Goal: Task Accomplishment & Management: Use online tool/utility

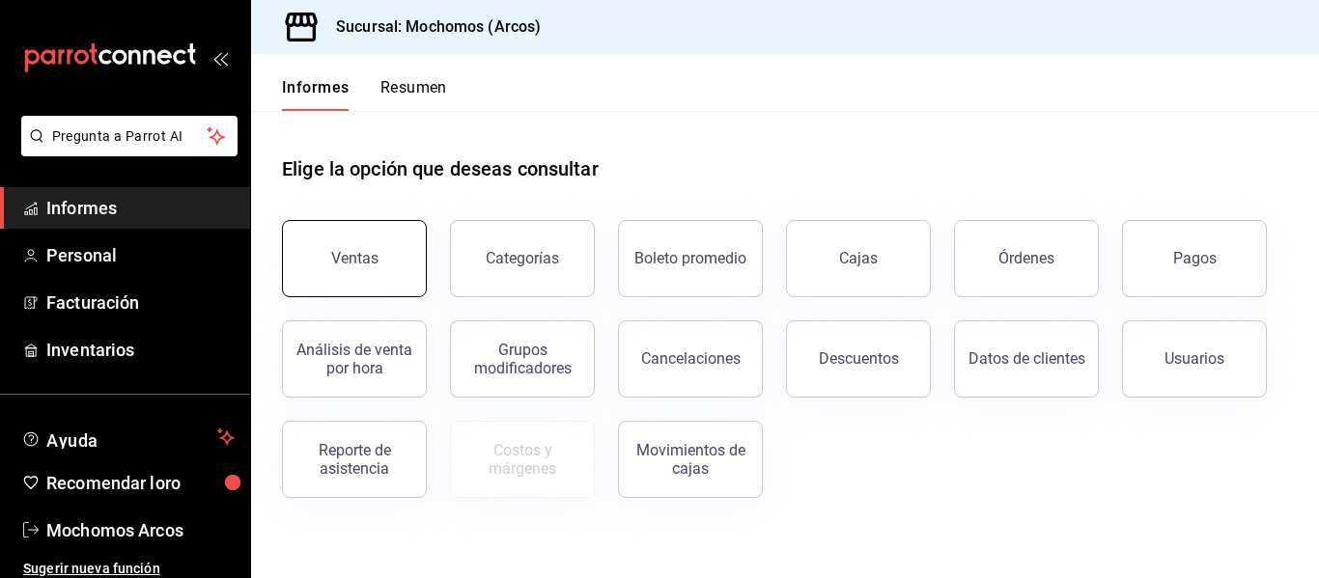
click at [353, 274] on button "Ventas" at bounding box center [354, 258] width 145 height 77
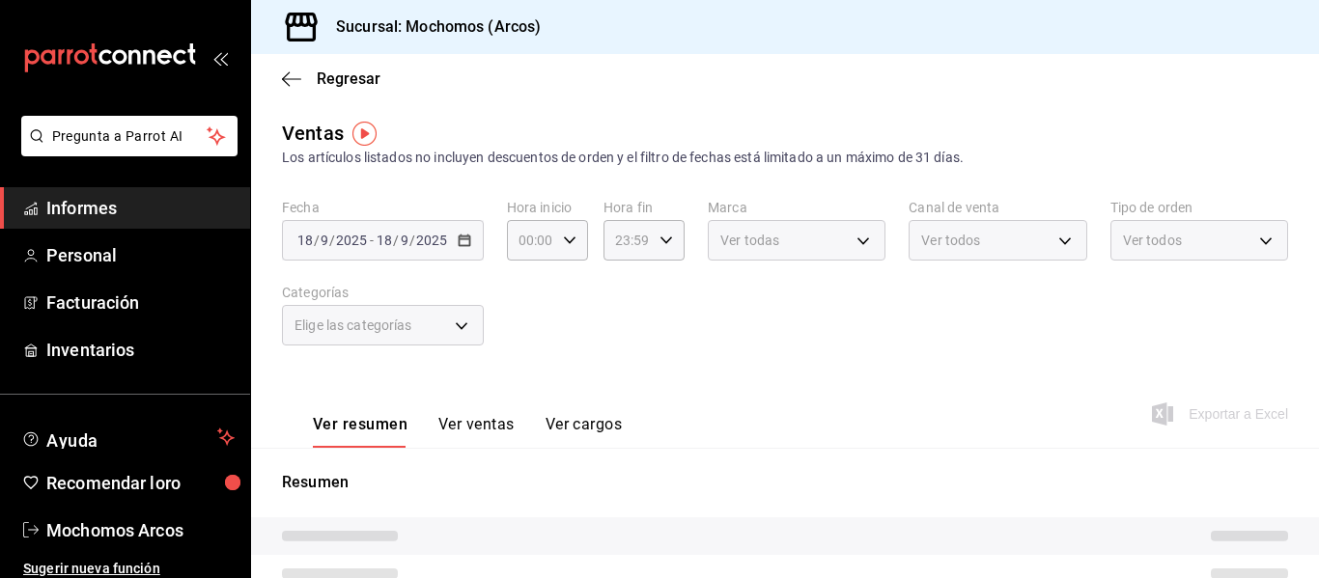
type input "03:00"
type input "02:59"
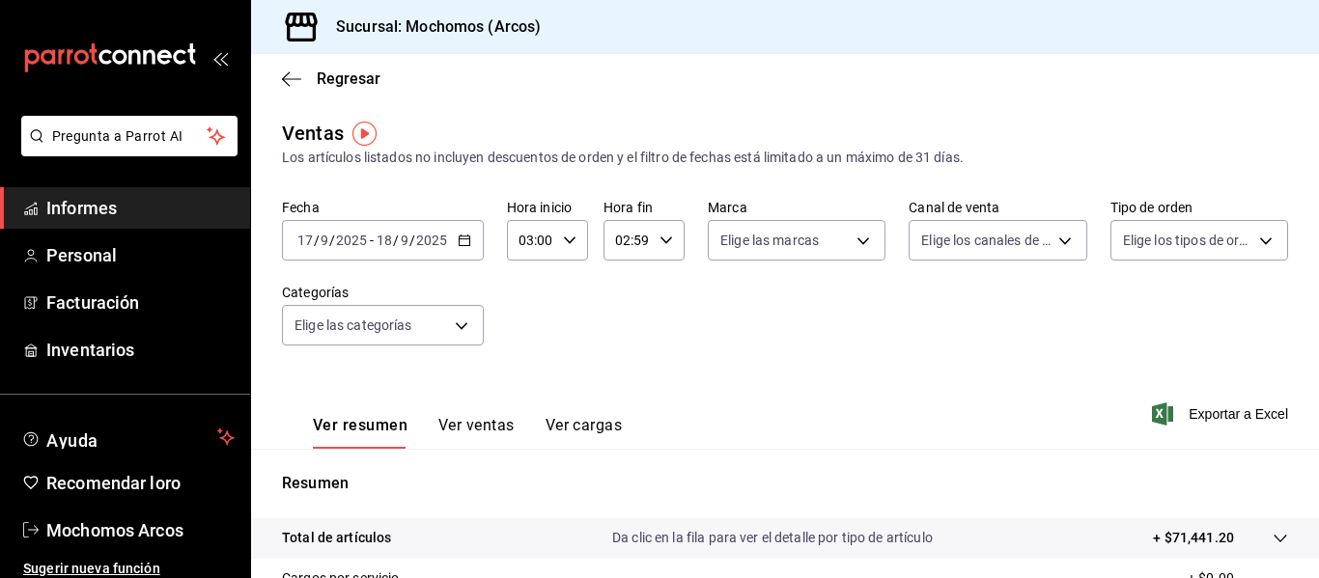
click at [558, 236] on div "03:00 Hora inicio" at bounding box center [547, 240] width 81 height 41
click at [519, 387] on font "05" at bounding box center [525, 382] width 15 height 15
type input "05:00"
click at [661, 242] on div at bounding box center [659, 289] width 1319 height 578
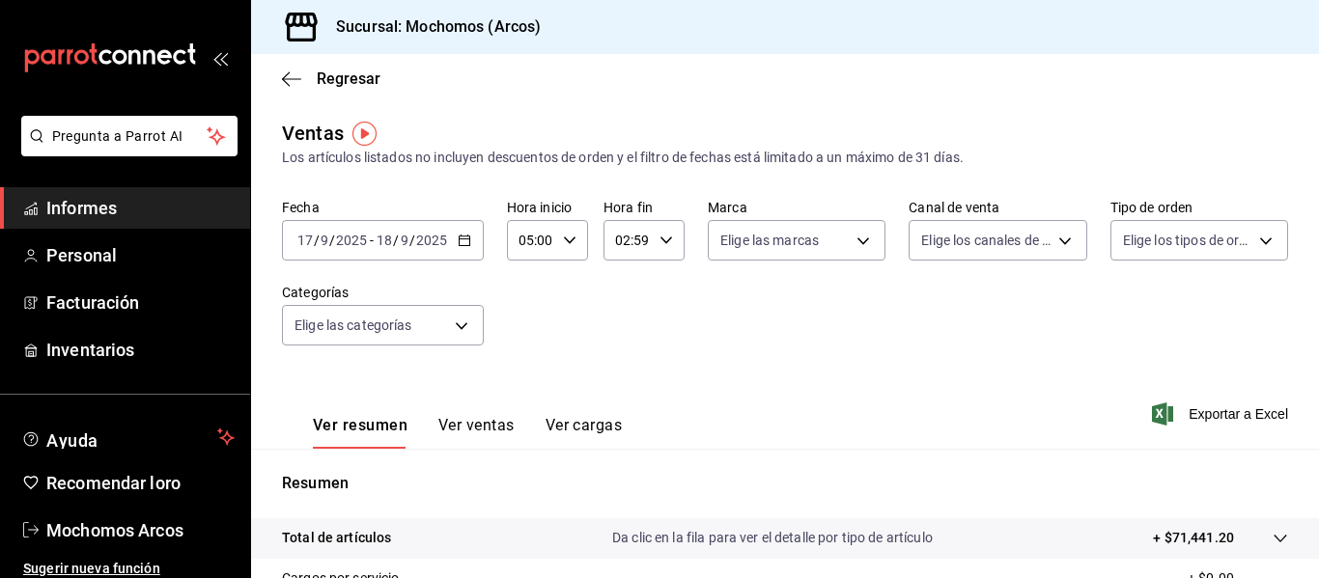
click at [661, 242] on \(Stroke\) "button" at bounding box center [666, 240] width 12 height 7
click at [621, 381] on font "04" at bounding box center [620, 382] width 15 height 15
type input "04:59"
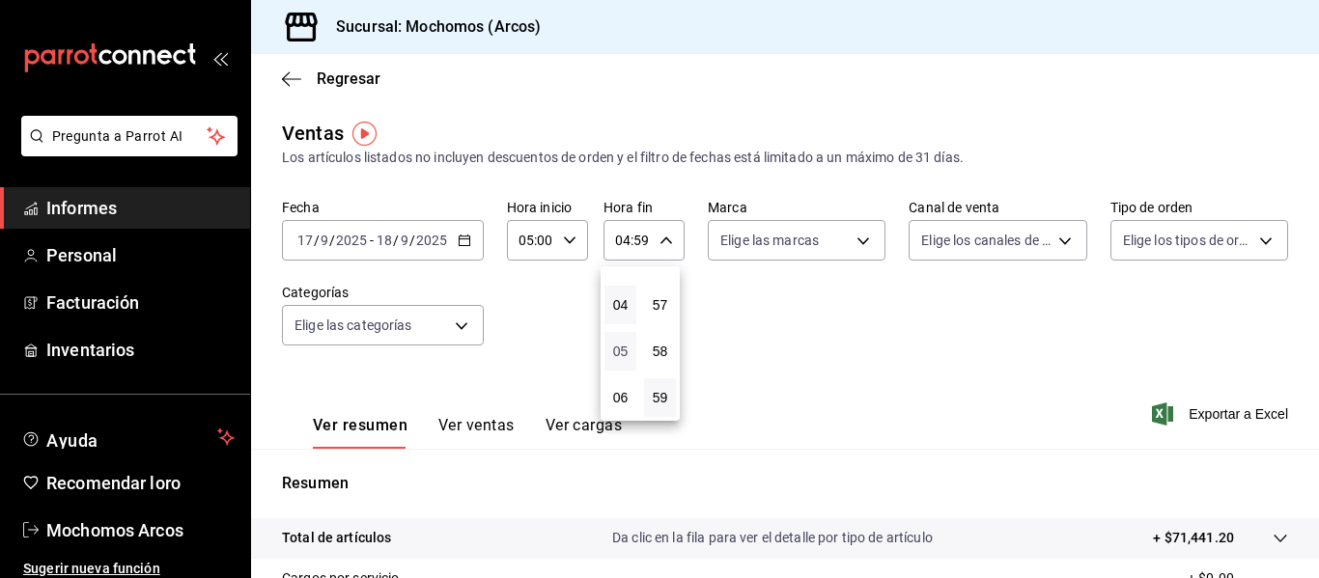
click at [621, 352] on font "05" at bounding box center [620, 351] width 15 height 15
click at [665, 298] on font "57" at bounding box center [660, 304] width 15 height 15
type input "05:57"
click at [657, 292] on font "00" at bounding box center [660, 289] width 15 height 15
type input "05:00"
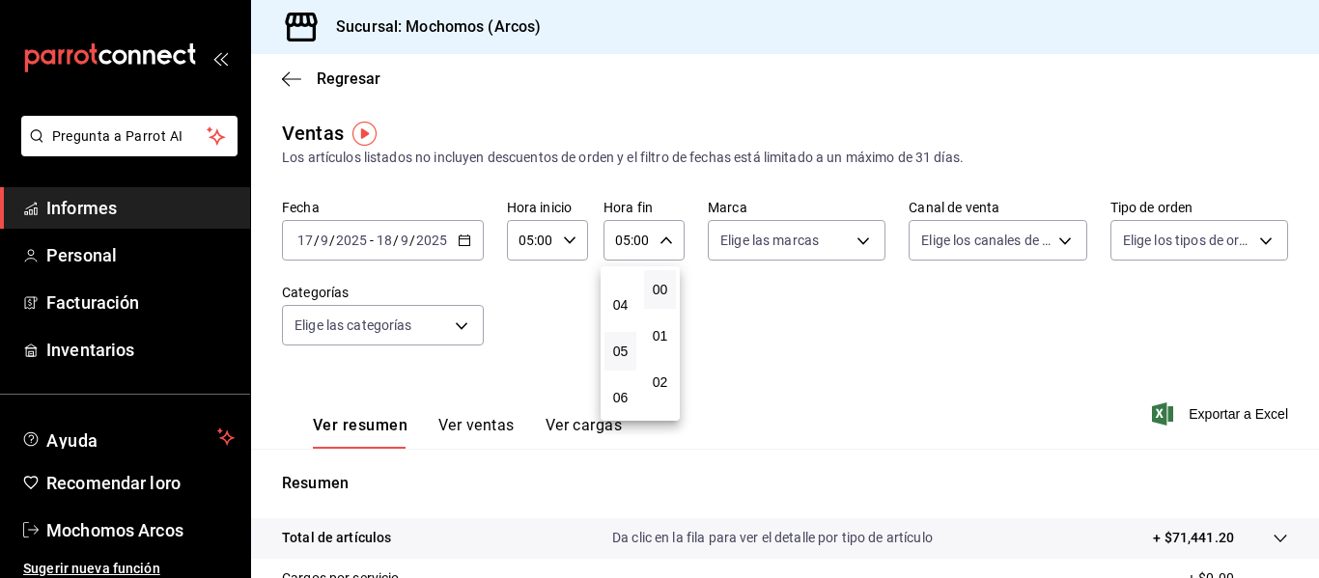
click at [802, 356] on div at bounding box center [659, 289] width 1319 height 578
click at [464, 244] on icon "button" at bounding box center [465, 241] width 14 height 14
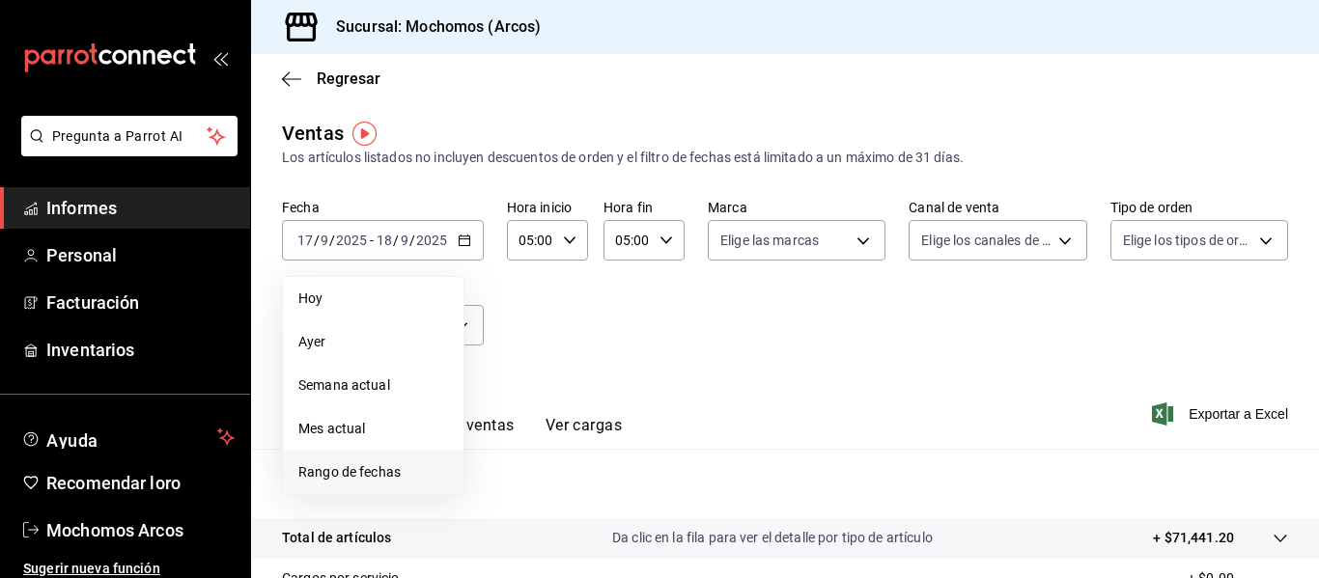
click at [371, 476] on font "Rango de fechas" at bounding box center [349, 471] width 102 height 15
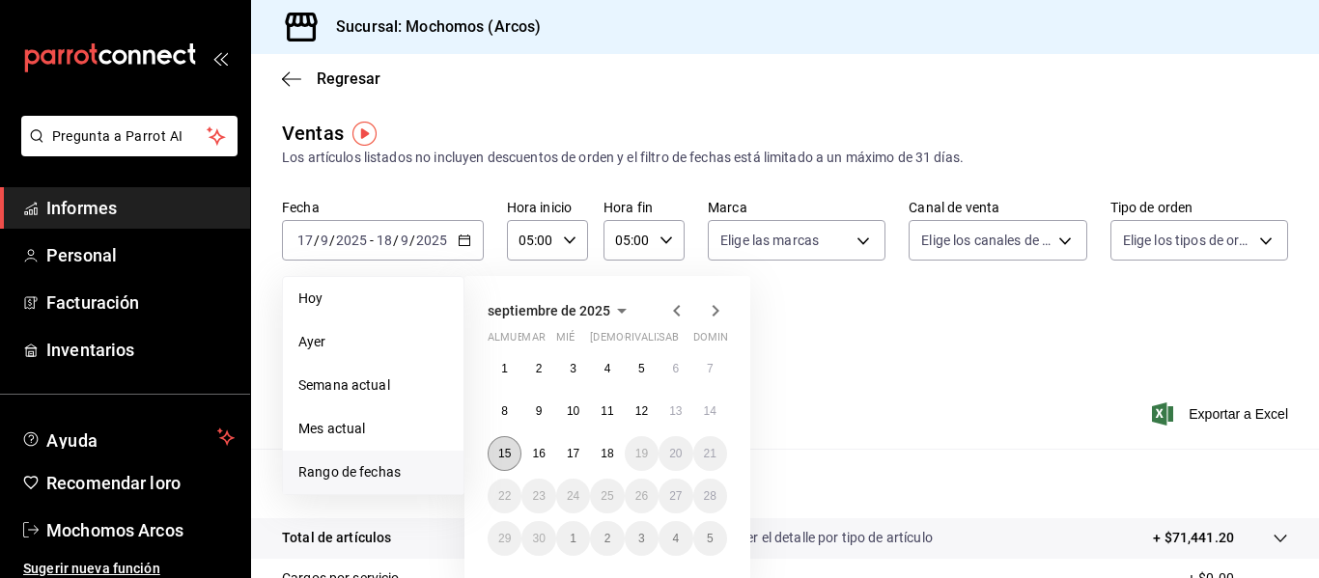
click at [517, 448] on button "15" at bounding box center [505, 453] width 34 height 35
click at [605, 458] on font "18" at bounding box center [607, 454] width 13 height 14
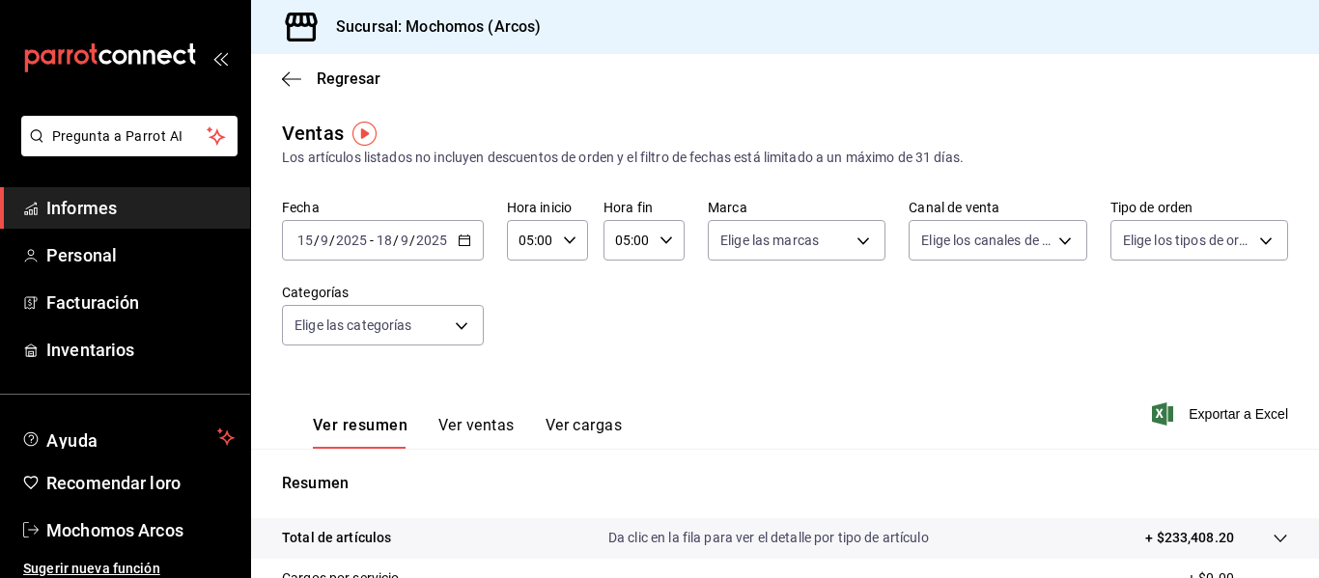
click at [780, 376] on div "Ver resumen Ver ventas Ver cargas Exportar a Excel" at bounding box center [785, 409] width 1068 height 80
click at [1229, 412] on font "Exportar a Excel" at bounding box center [1237, 413] width 99 height 15
click at [466, 248] on div "[DATE] [DATE] - [DATE] [DATE]" at bounding box center [383, 240] width 202 height 41
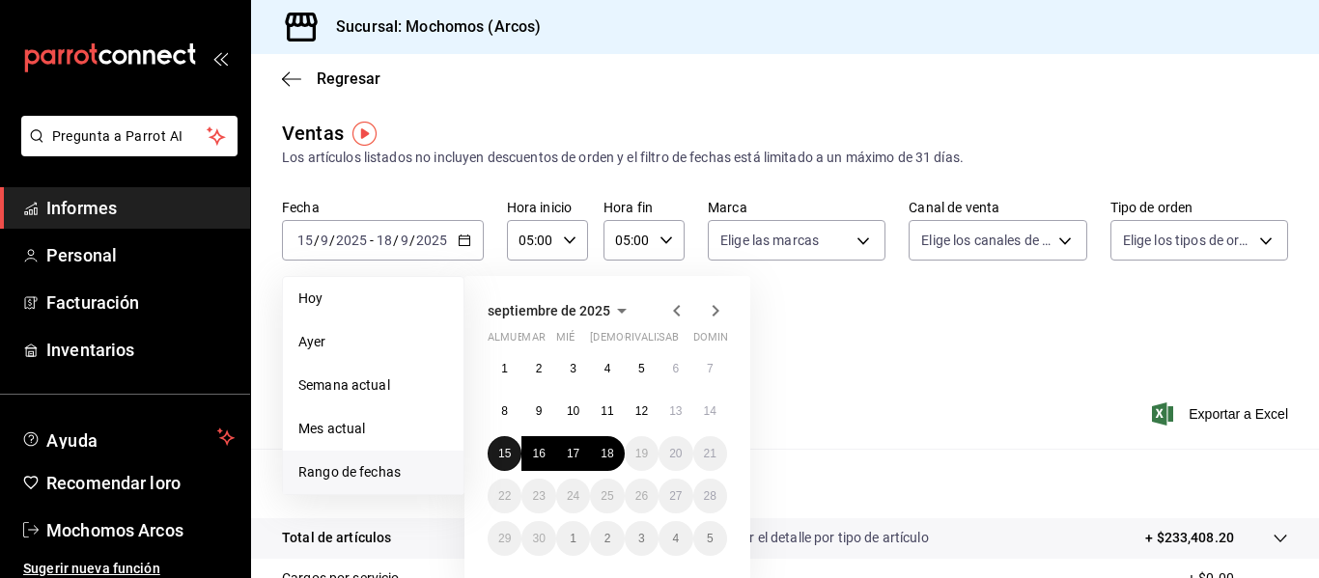
click at [502, 461] on button "15" at bounding box center [505, 453] width 34 height 35
click at [608, 456] on font "18" at bounding box center [607, 454] width 13 height 14
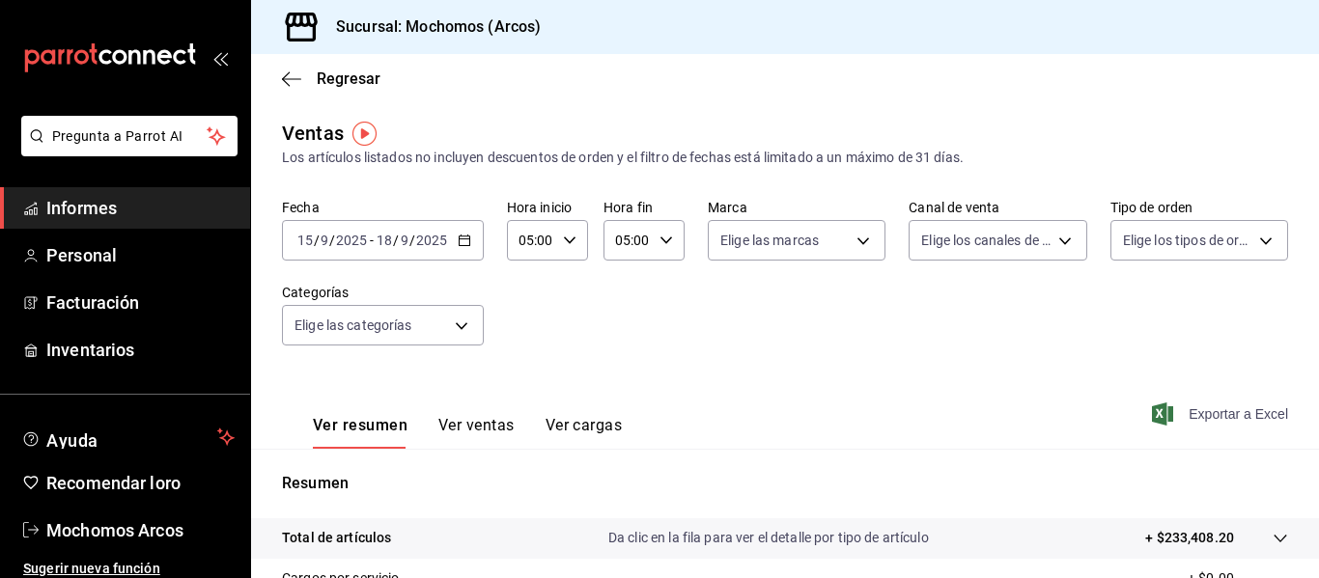
click at [1199, 418] on font "Exportar a Excel" at bounding box center [1237, 413] width 99 height 15
